Goal: Information Seeking & Learning: Learn about a topic

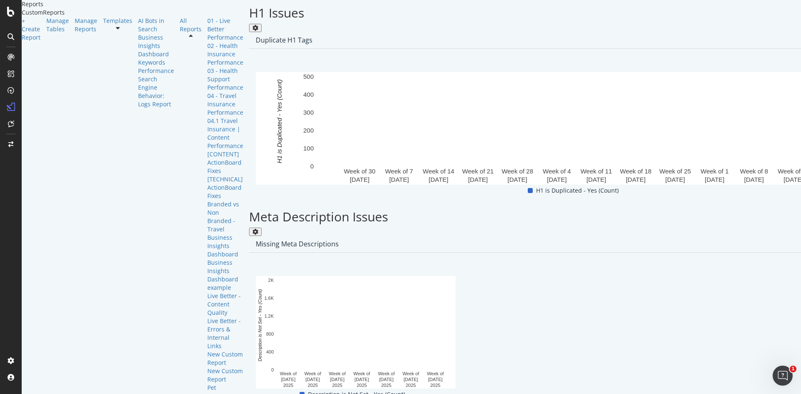
scroll to position [578, 0]
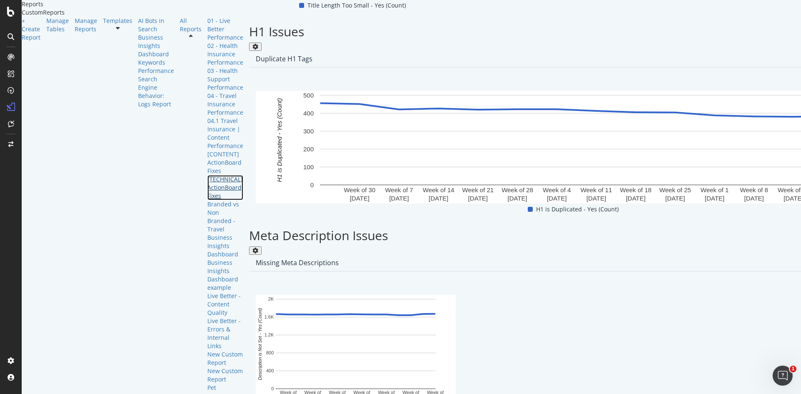
click at [207, 200] on div "[TECHNICAL] ActionBoard Fixes" at bounding box center [225, 187] width 36 height 25
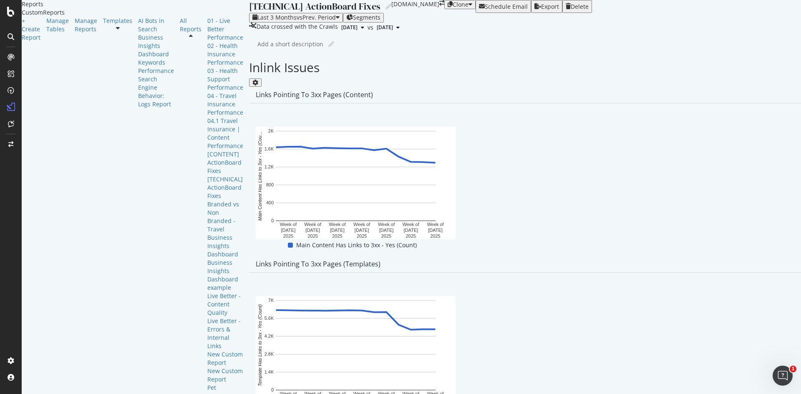
click at [528, 10] on div "Schedule Email" at bounding box center [506, 6] width 43 height 7
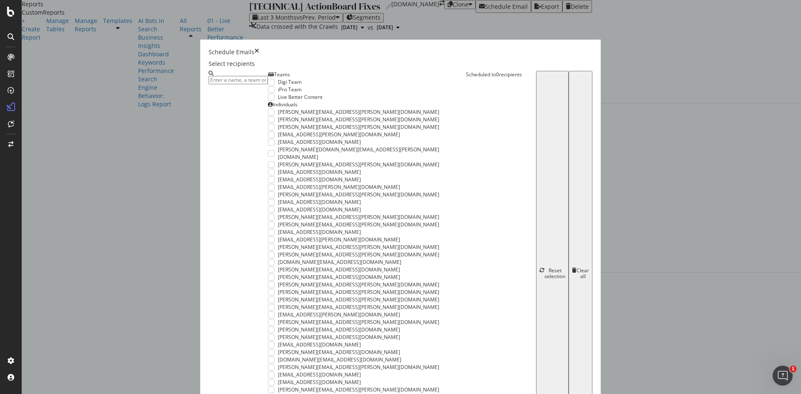
scroll to position [40, 0]
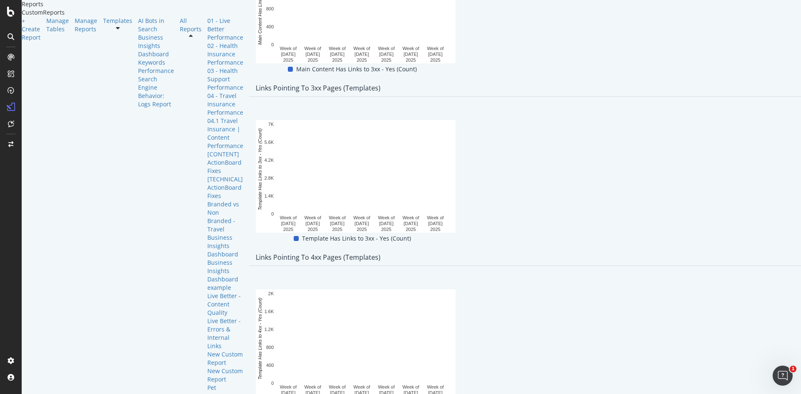
scroll to position [0, 0]
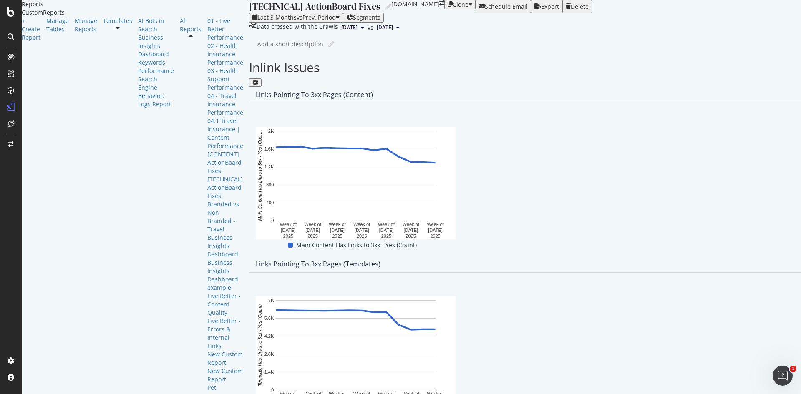
click at [353, 21] on span "Segments" at bounding box center [367, 17] width 28 height 8
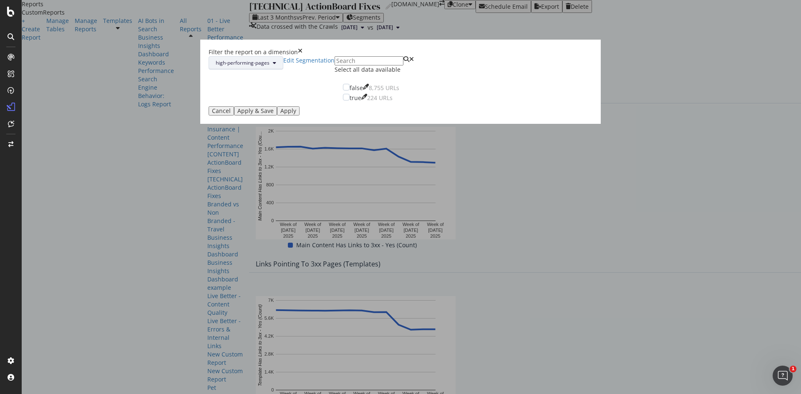
click at [269, 66] on span "high-performing-pages" at bounding box center [243, 62] width 54 height 7
click at [440, 56] on div "Filter the report on a dimension" at bounding box center [401, 52] width 384 height 8
click at [343, 100] on div "modal" at bounding box center [346, 97] width 7 height 7
click at [296, 114] on div "Apply" at bounding box center [288, 111] width 16 height 7
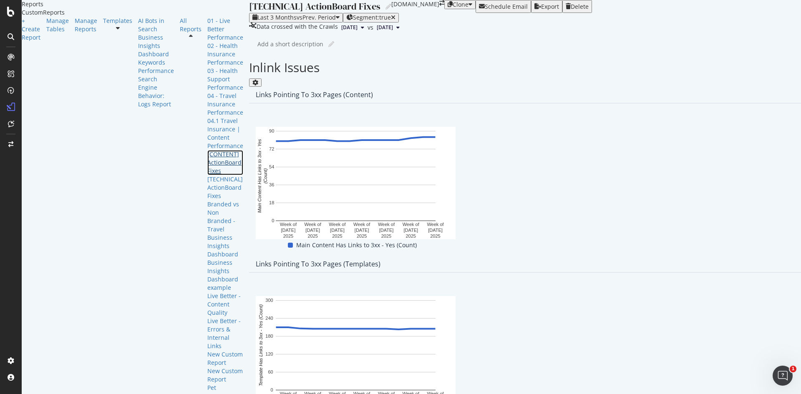
click at [207, 175] on div "[CONTENT] ActionBoard Fixes" at bounding box center [225, 162] width 36 height 25
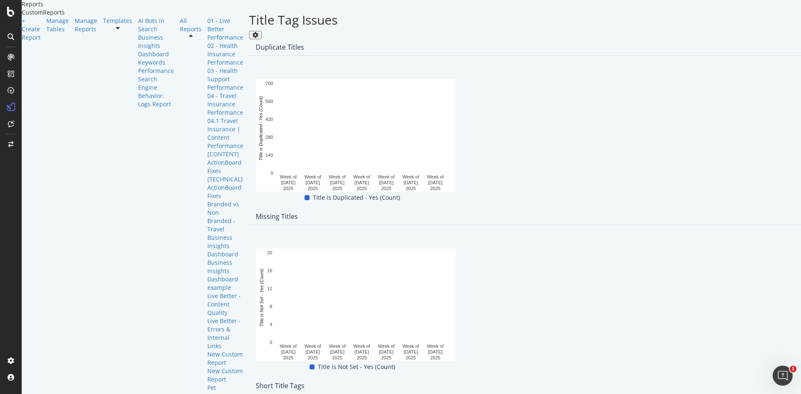
scroll to position [47, 0]
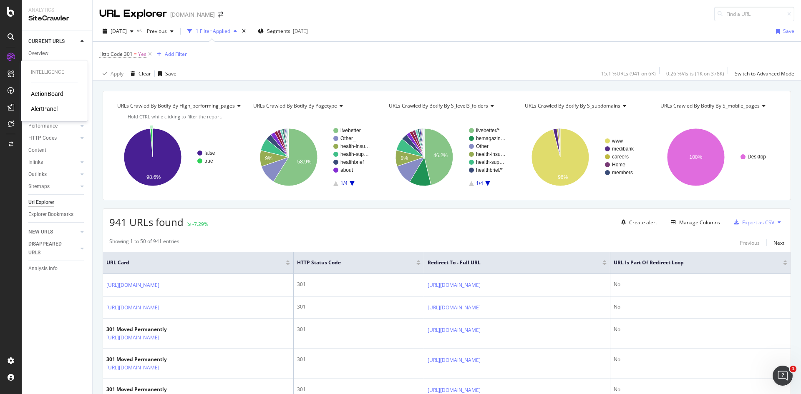
click at [53, 93] on div "ActionBoard" at bounding box center [47, 94] width 33 height 8
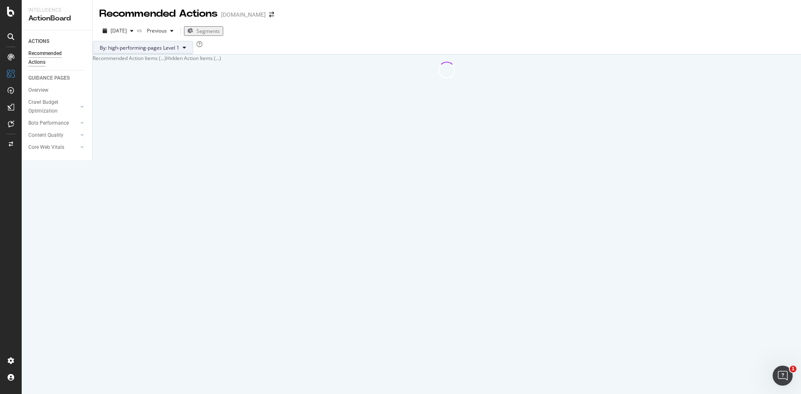
click at [179, 51] on span "By: high-performing-pages Level 1" at bounding box center [140, 47] width 80 height 7
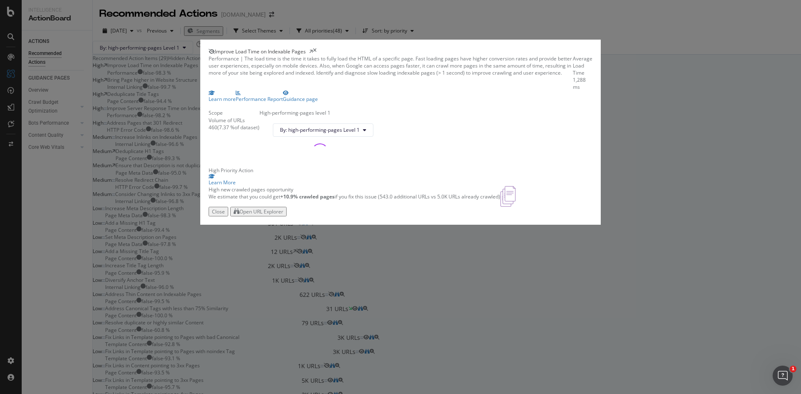
click at [373, 83] on div "Performance | The load time is the time it takes to fully load the HTML of a sp…" at bounding box center [391, 73] width 364 height 36
click at [225, 215] on div "Close" at bounding box center [218, 211] width 13 height 7
